Goal: Register for event/course

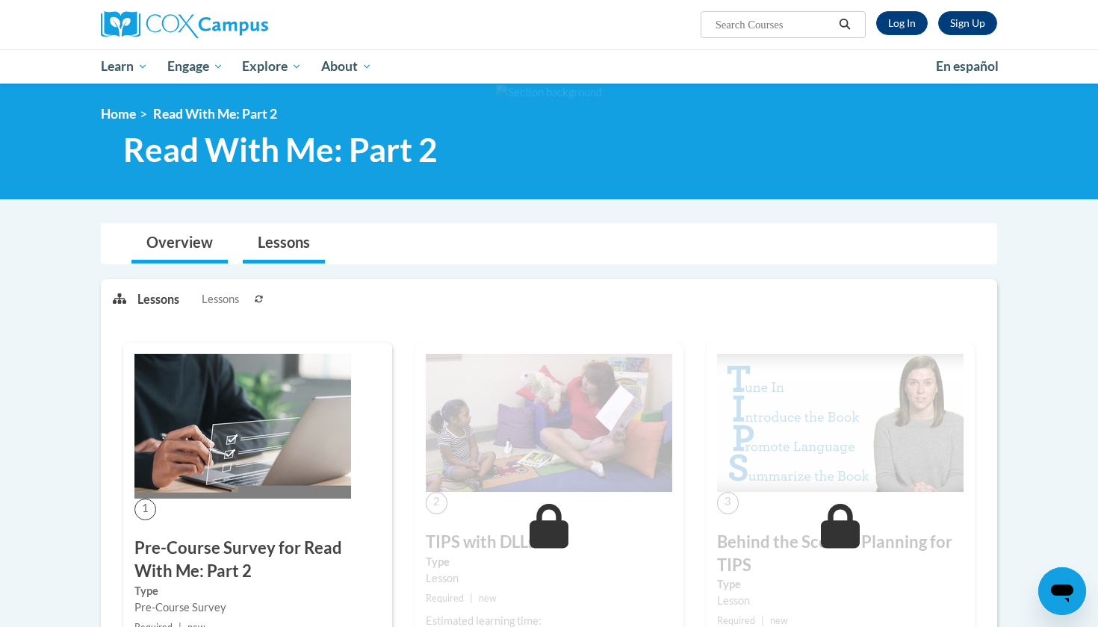
click at [167, 227] on link "Overview" at bounding box center [179, 244] width 96 height 40
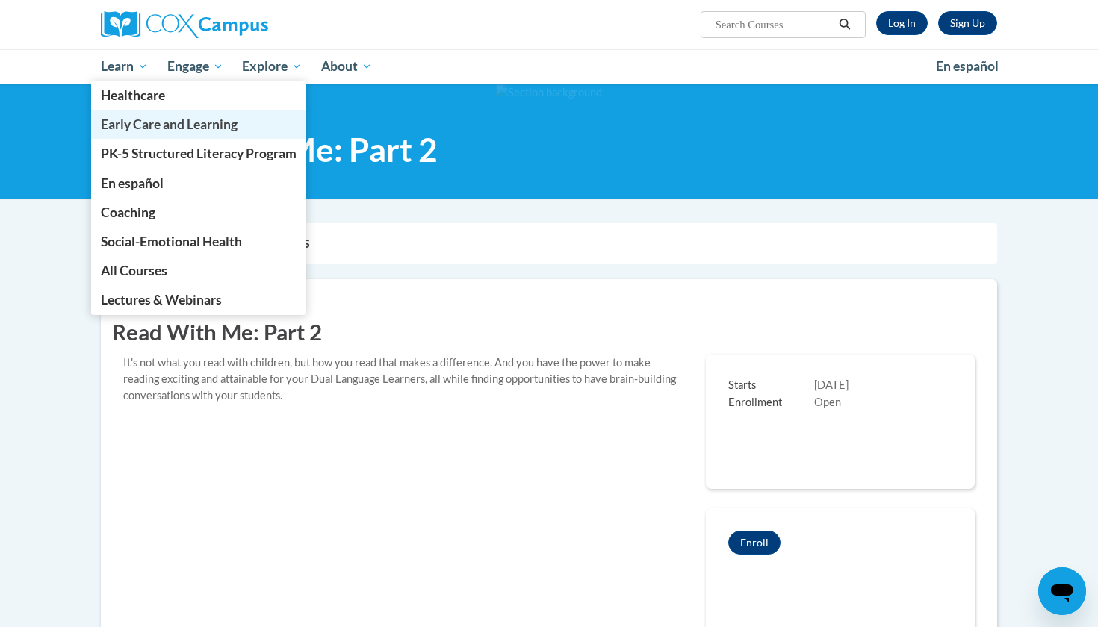
click at [163, 120] on span "Early Care and Learning" at bounding box center [169, 125] width 137 height 16
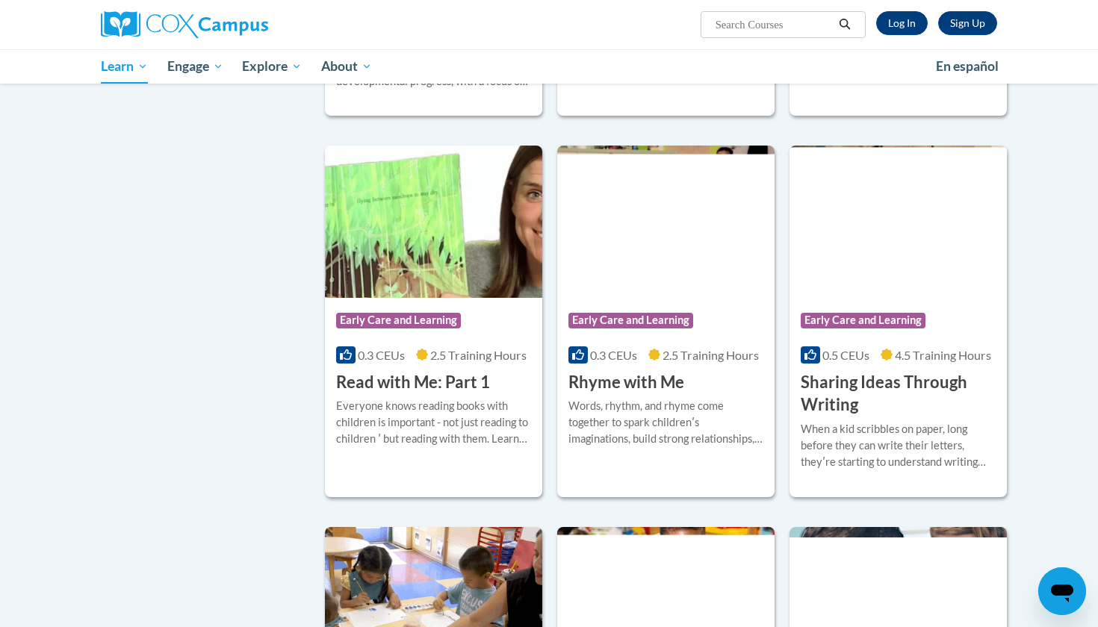
scroll to position [1565, 0]
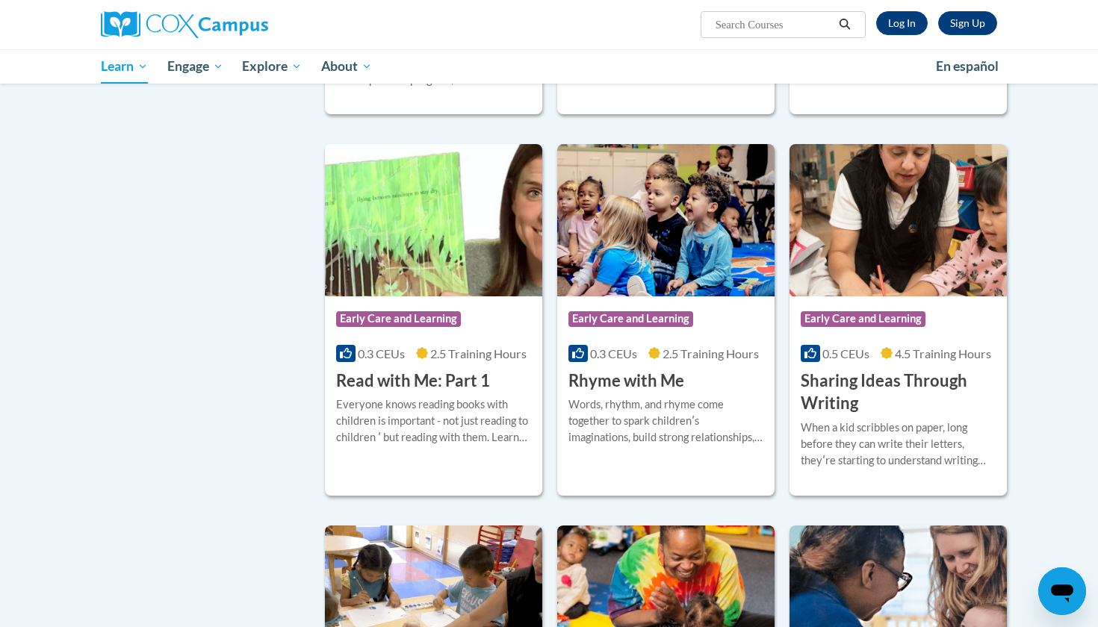
click at [907, 42] on div "Itʹs not what you read with children, but how you read that makes a difference.…" at bounding box center [898, 17] width 195 height 49
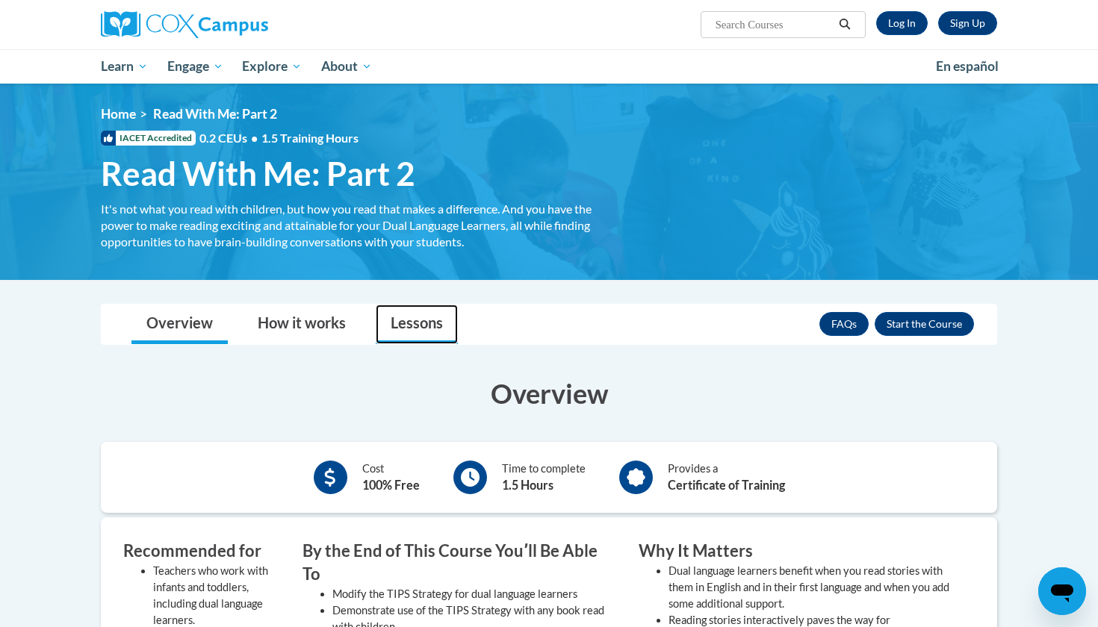
click at [400, 324] on link "Lessons" at bounding box center [417, 325] width 82 height 40
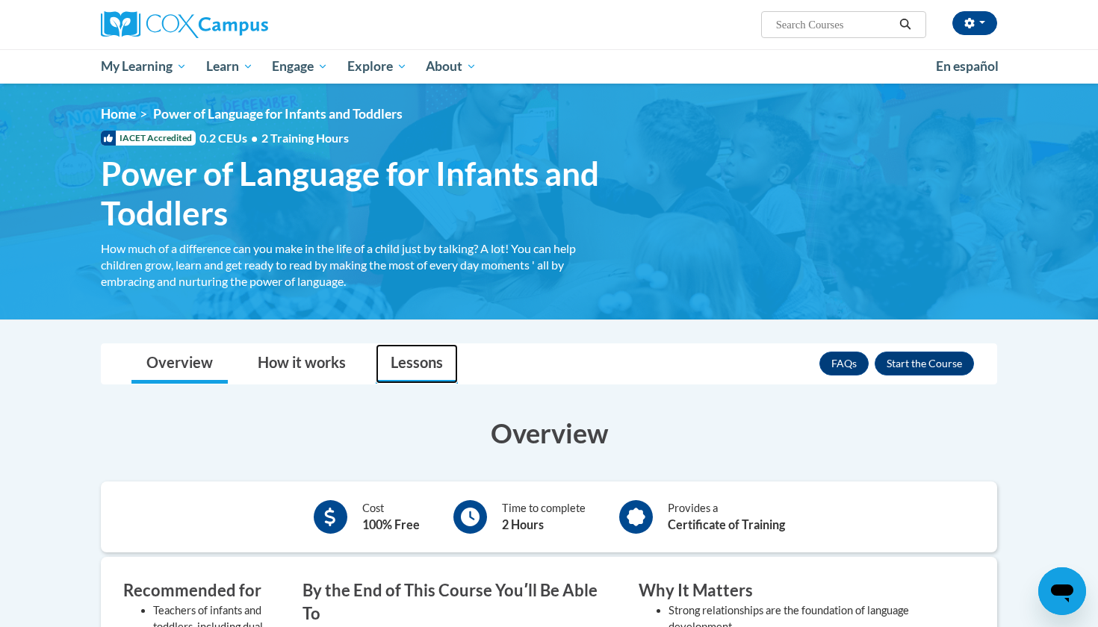
click at [398, 365] on link "Lessons" at bounding box center [417, 364] width 82 height 40
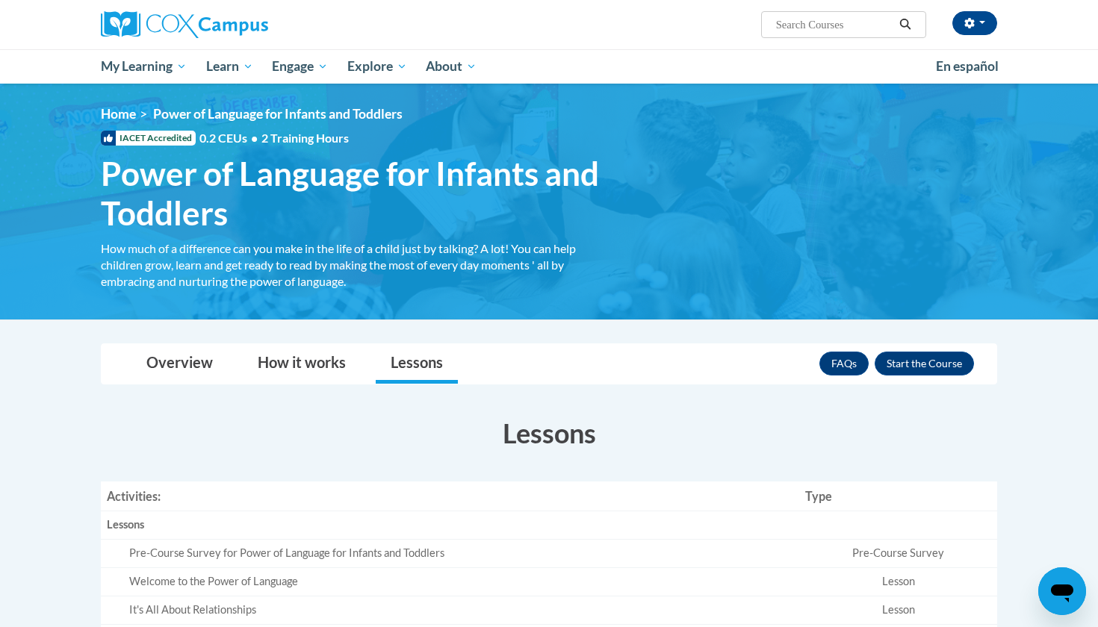
click at [406, 347] on link "Lessons" at bounding box center [417, 364] width 82 height 40
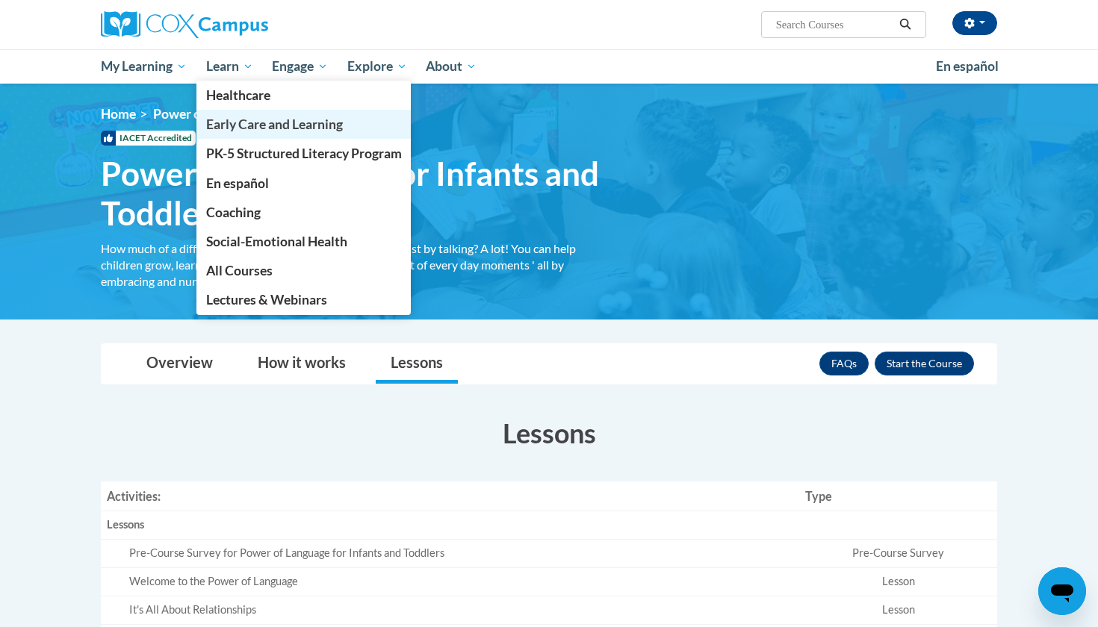
click at [253, 129] on span "Early Care and Learning" at bounding box center [274, 125] width 137 height 16
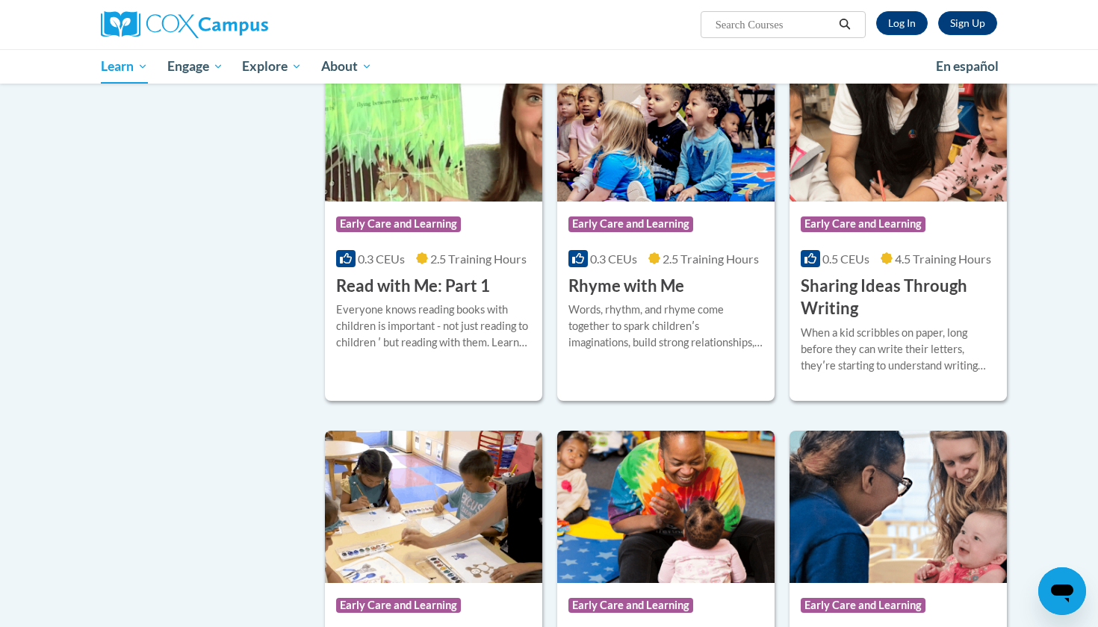
scroll to position [1661, 0]
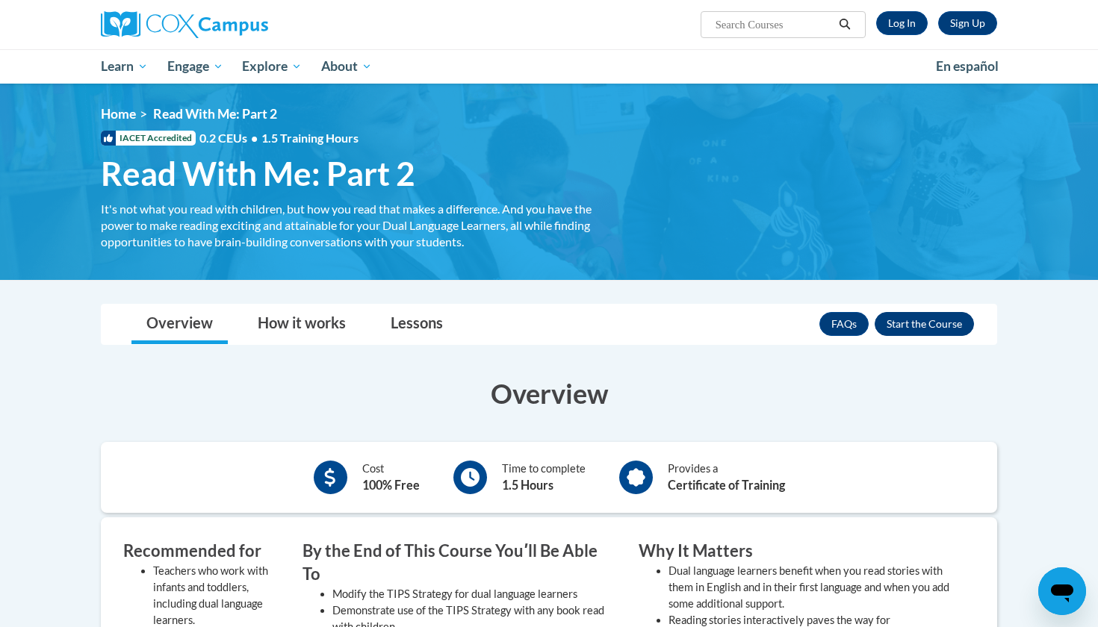
click at [888, 333] on button "Enroll" at bounding box center [924, 324] width 99 height 24
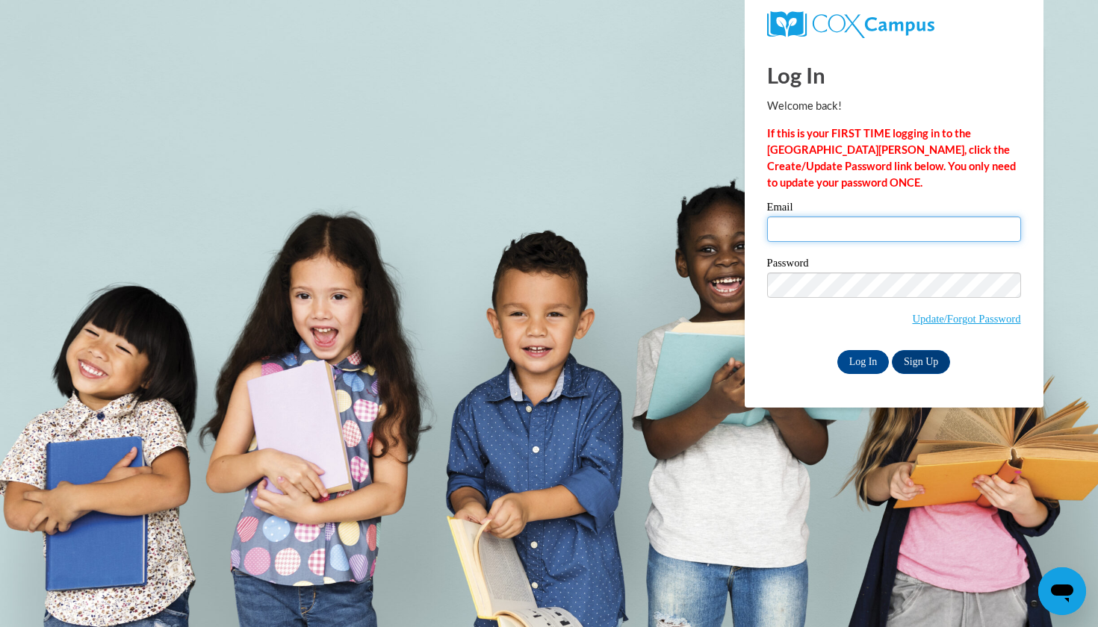
click at [847, 236] on input "Email" at bounding box center [894, 229] width 254 height 25
type input "gedwards6061@gmail.com"
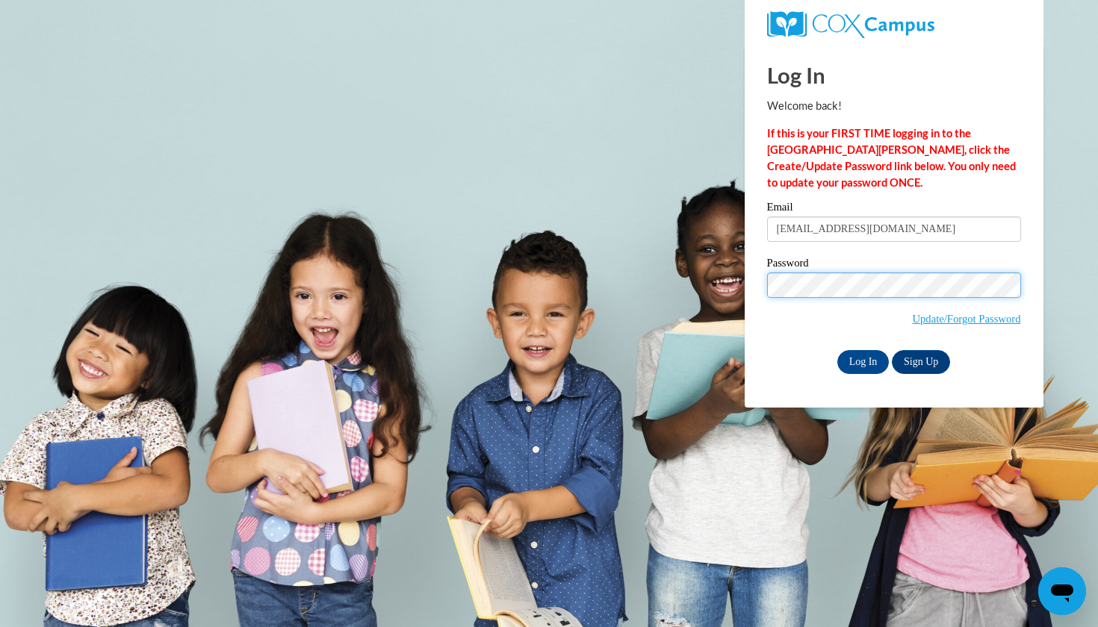
click at [862, 359] on input "Log In" at bounding box center [863, 362] width 52 height 24
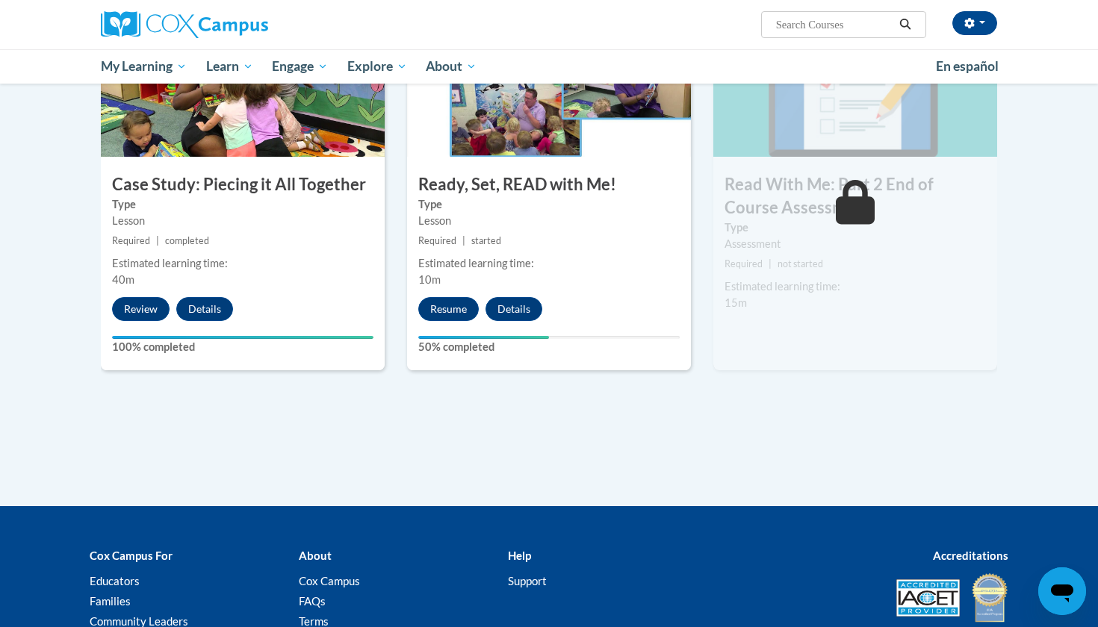
scroll to position [796, 0]
